Goal: Information Seeking & Learning: Learn about a topic

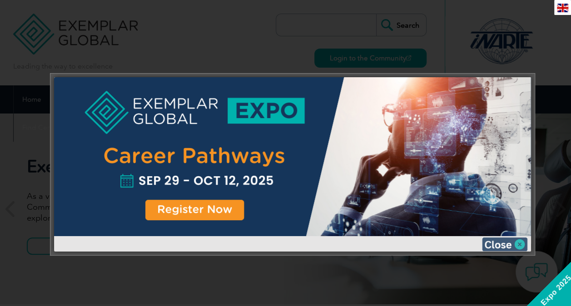
click at [520, 246] on img at bounding box center [504, 245] width 45 height 14
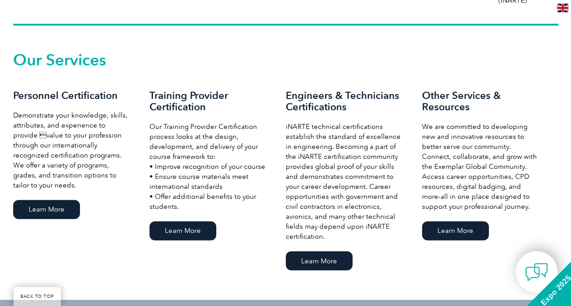
scroll to position [569, 0]
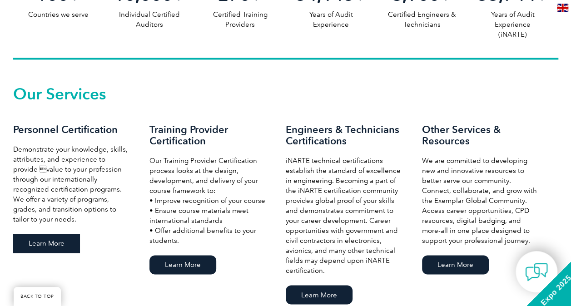
click at [47, 248] on link "Learn More" at bounding box center [46, 243] width 67 height 19
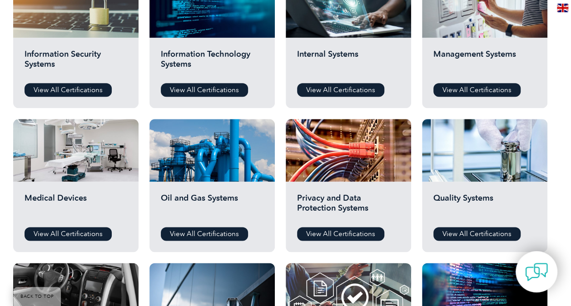
scroll to position [522, 0]
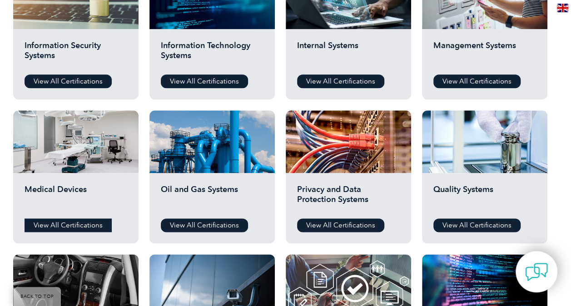
click at [66, 227] on link "View All Certifications" at bounding box center [68, 226] width 87 height 14
click at [477, 231] on link "View All Certifications" at bounding box center [477, 226] width 87 height 14
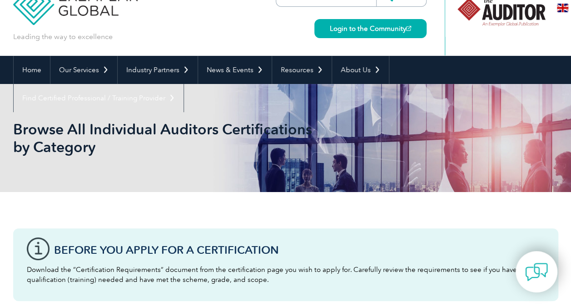
scroll to position [0, 0]
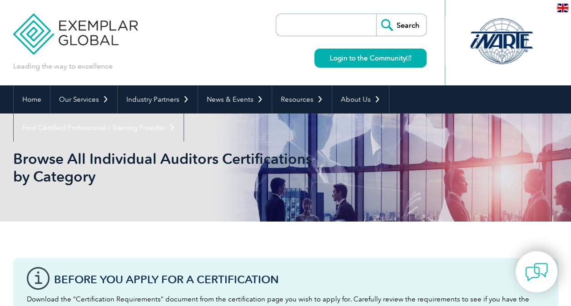
click at [305, 25] on input "search" at bounding box center [328, 25] width 95 height 22
type input "ISO 14971"
click at [376, 14] on input "Search" at bounding box center [401, 25] width 50 height 22
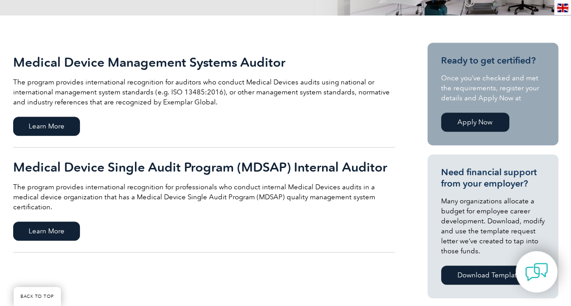
scroll to position [187, 0]
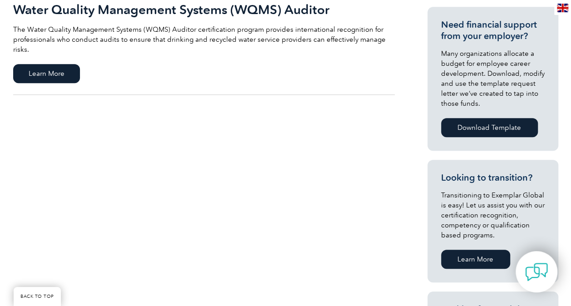
scroll to position [337, 0]
